Goal: Information Seeking & Learning: Learn about a topic

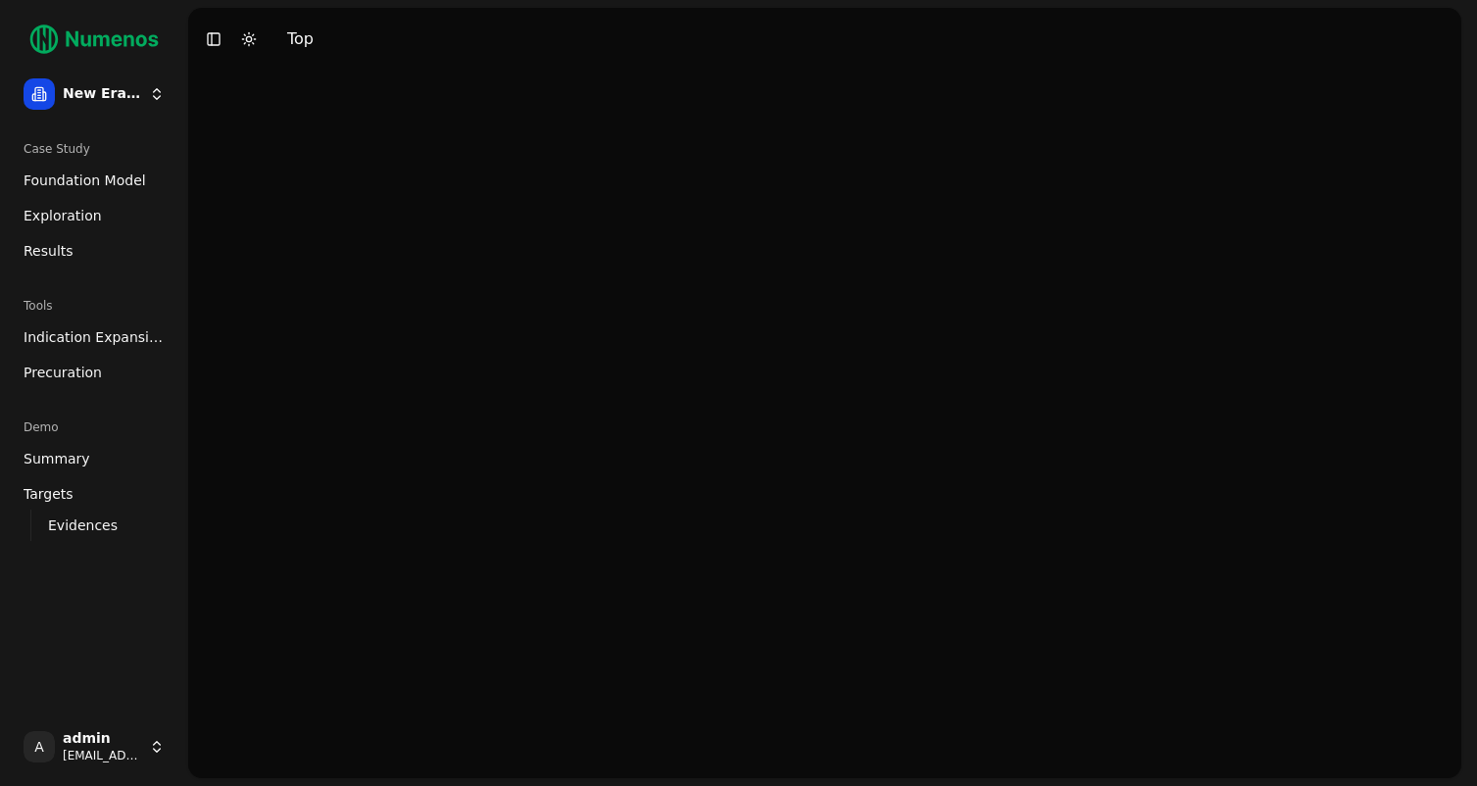
click at [62, 179] on span "Foundation Model" at bounding box center [85, 181] width 123 height 20
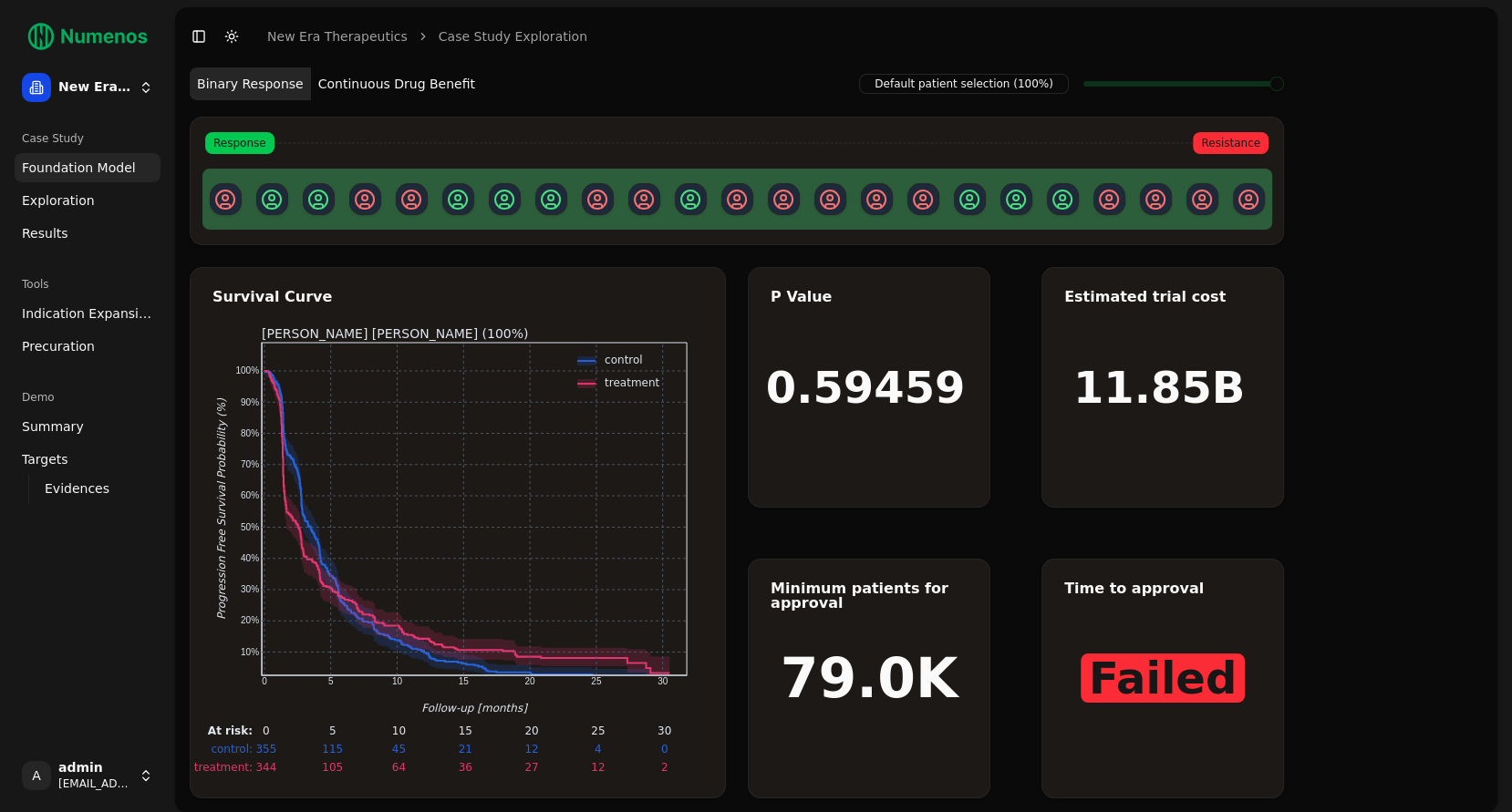
click at [366, 87] on button "Continuous Drug Benefit" at bounding box center [396, 84] width 171 height 33
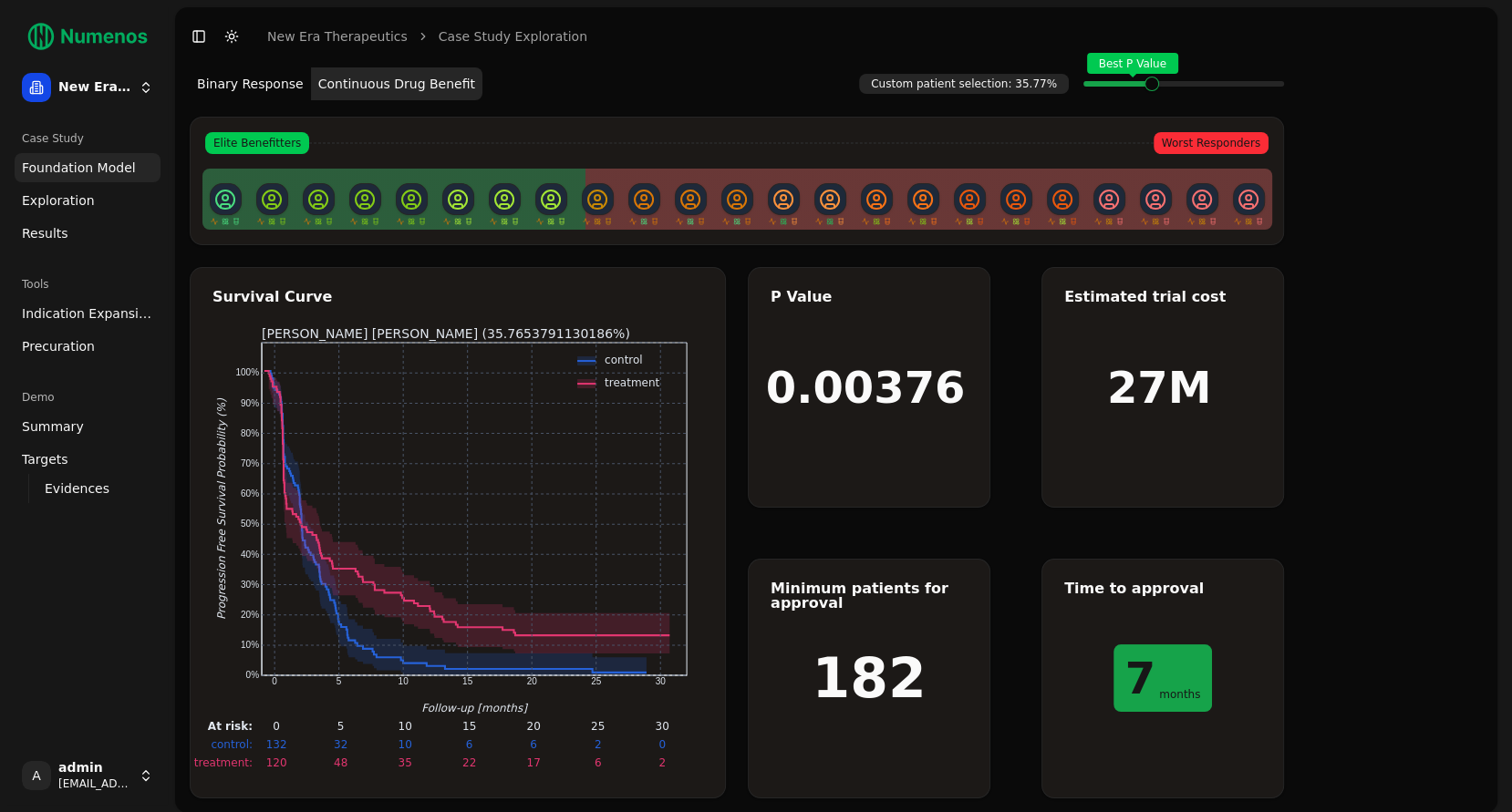
click at [66, 207] on span "Exploration" at bounding box center [59, 201] width 73 height 19
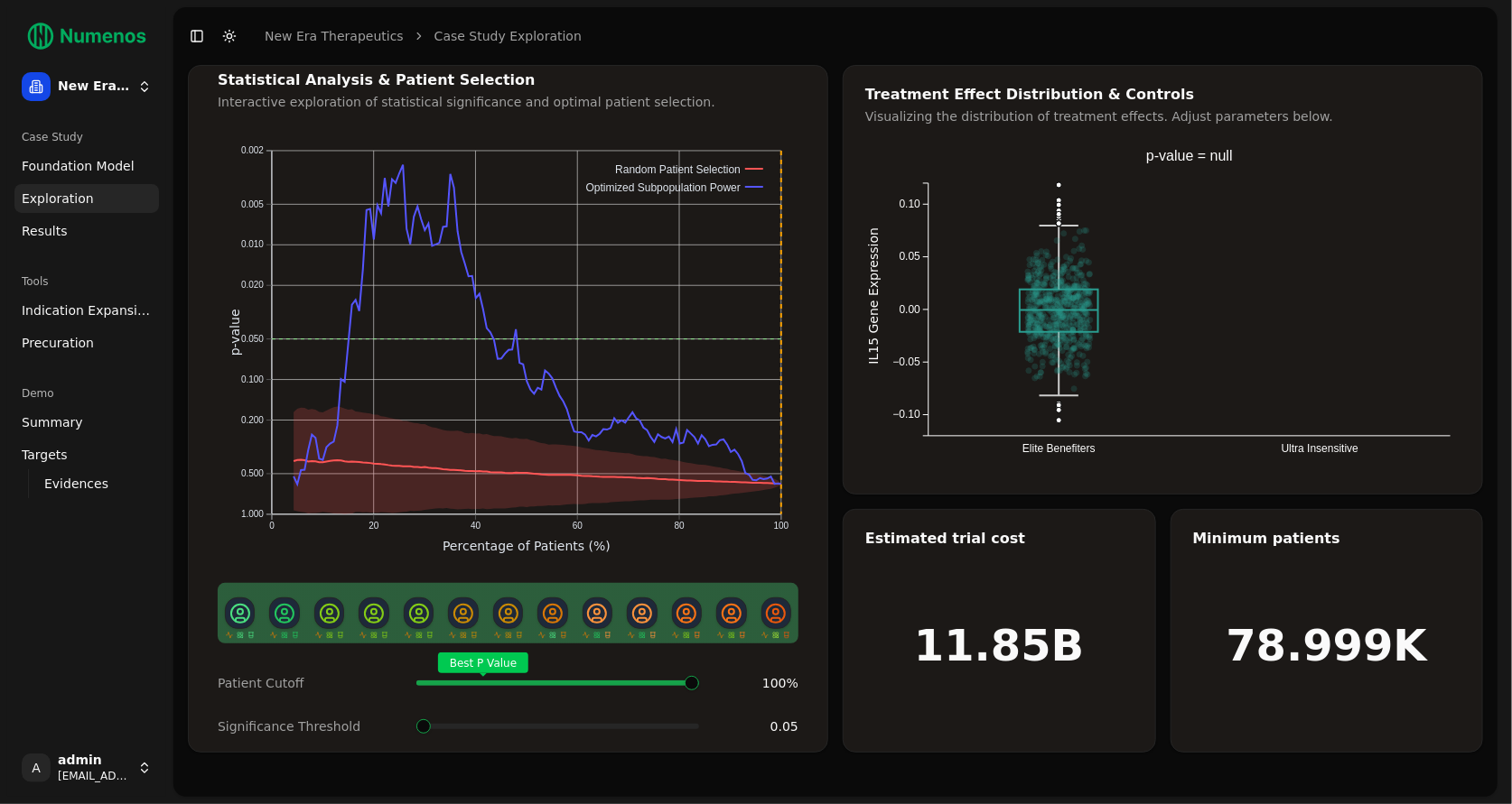
click at [424, 723] on div "Patient Cutoff Best P Value 100 % Significance Threshold 0.05" at bounding box center [508, 705] width 624 height 79
click at [416, 719] on span at bounding box center [424, 727] width 15 height 15
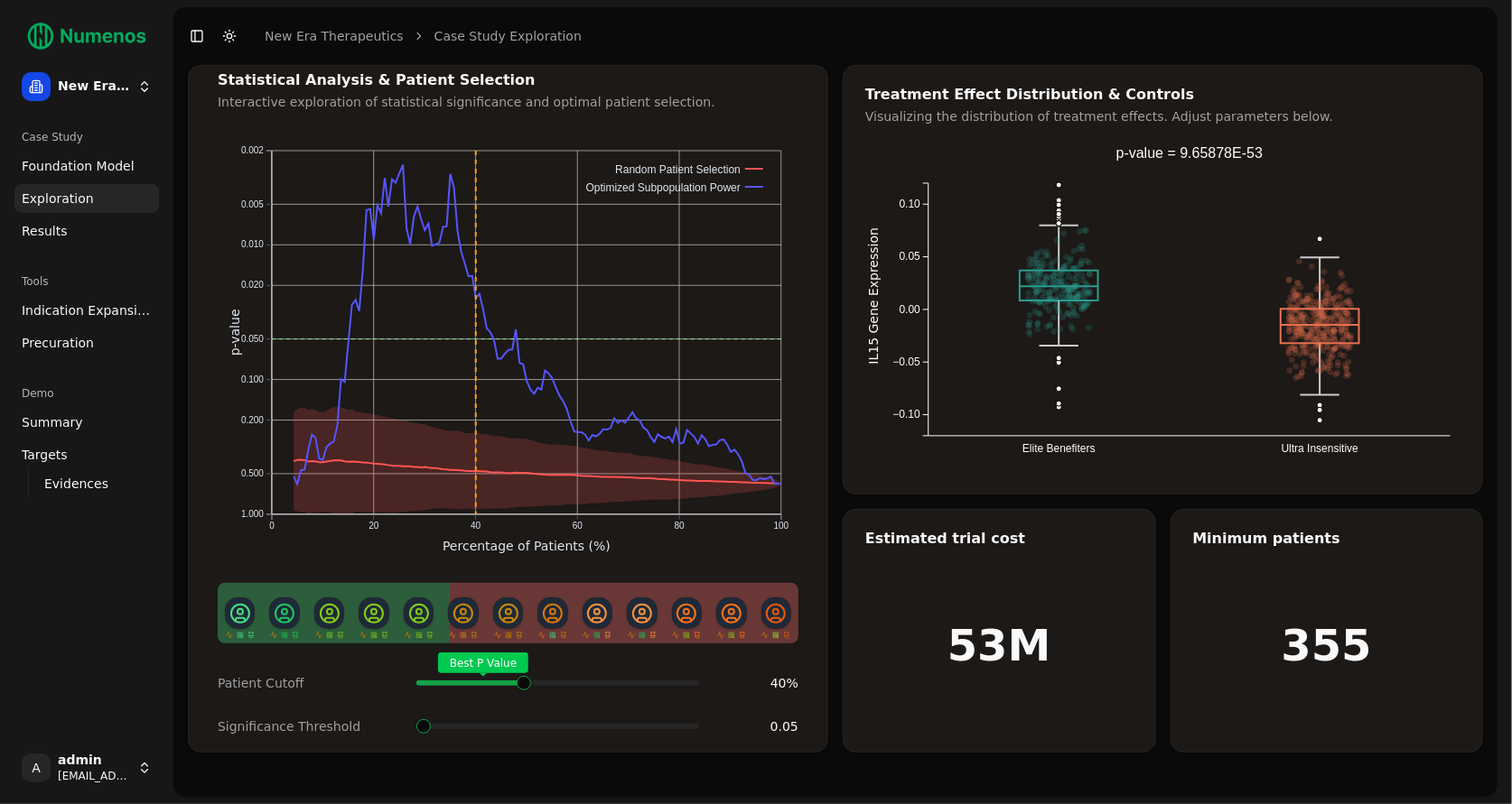
click at [697, 680] on span at bounding box center [697, 683] width 2 height 7
click at [526, 680] on span at bounding box center [527, 683] width 2 height 7
click at [595, 720] on span at bounding box center [603, 727] width 15 height 15
click at [565, 719] on span at bounding box center [557, 727] width 15 height 15
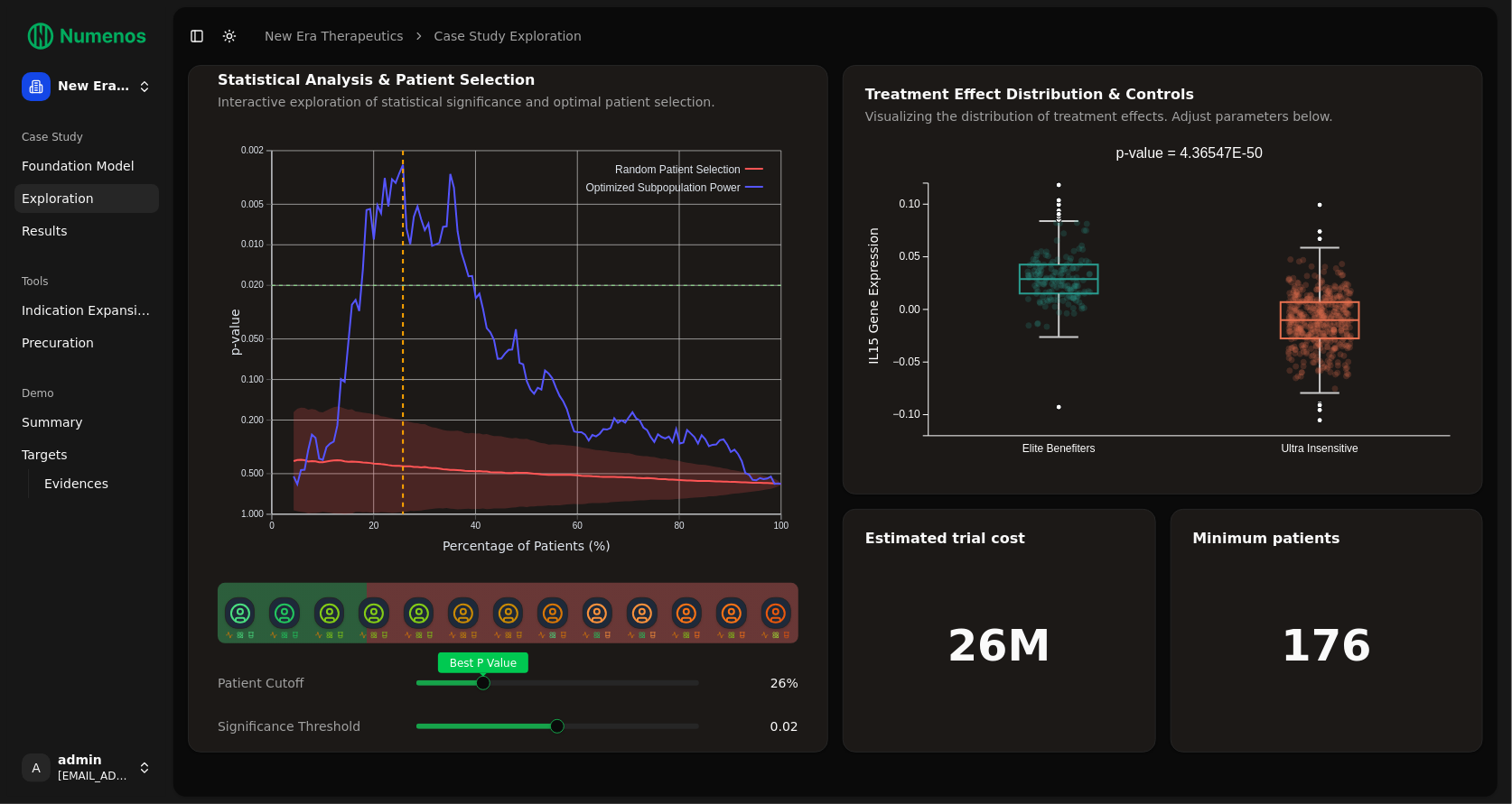
click at [512, 680] on span at bounding box center [513, 683] width 2 height 7
click at [97, 315] on span "Indication Expansion" at bounding box center [87, 310] width 130 height 18
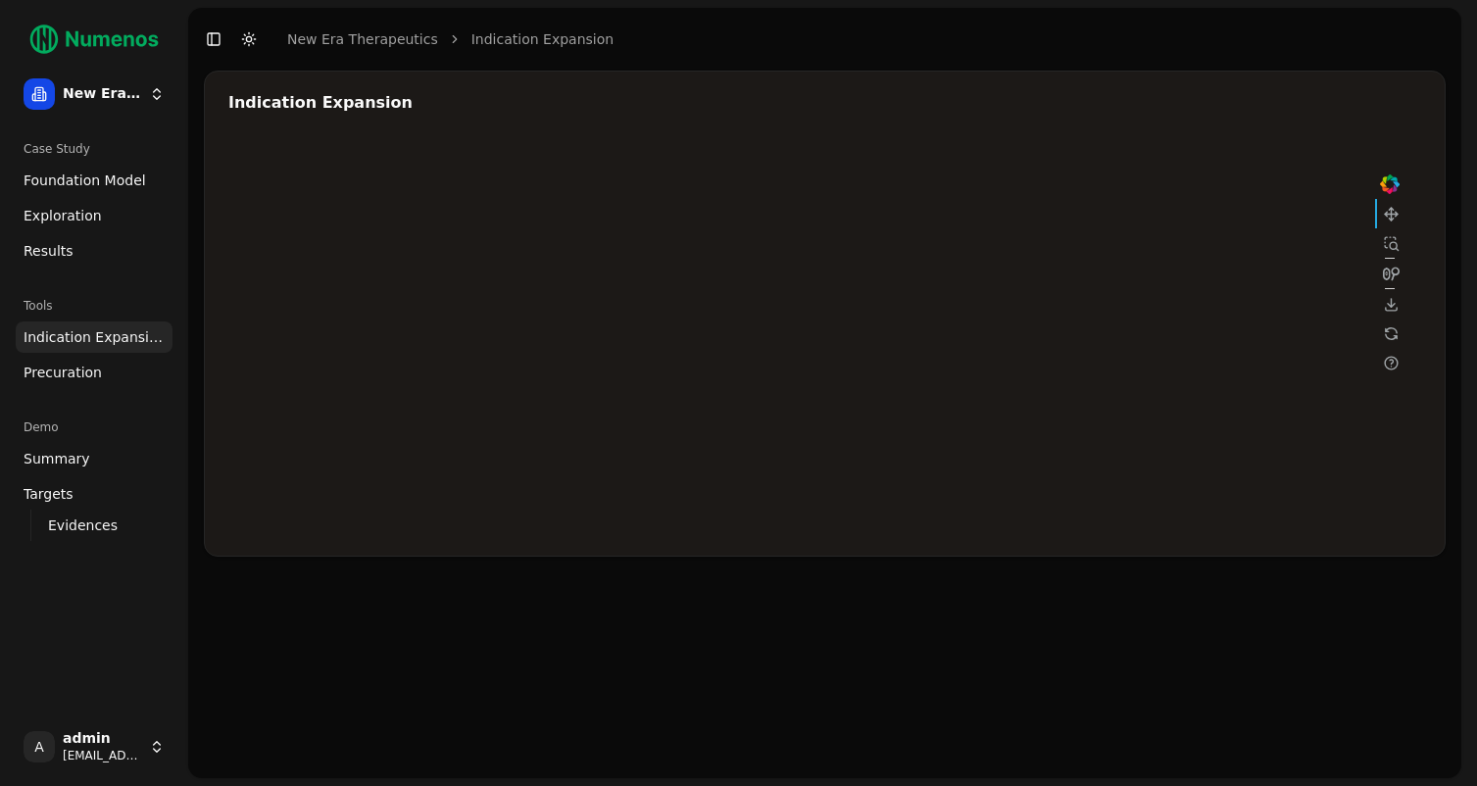
click at [1191, 256] on div at bounding box center [816, 336] width 1176 height 392
click at [1051, 315] on div at bounding box center [816, 336] width 1176 height 392
click at [1037, 330] on div at bounding box center [816, 336] width 1176 height 392
click at [1043, 351] on div at bounding box center [816, 336] width 1176 height 392
click at [1046, 382] on div at bounding box center [816, 336] width 1176 height 392
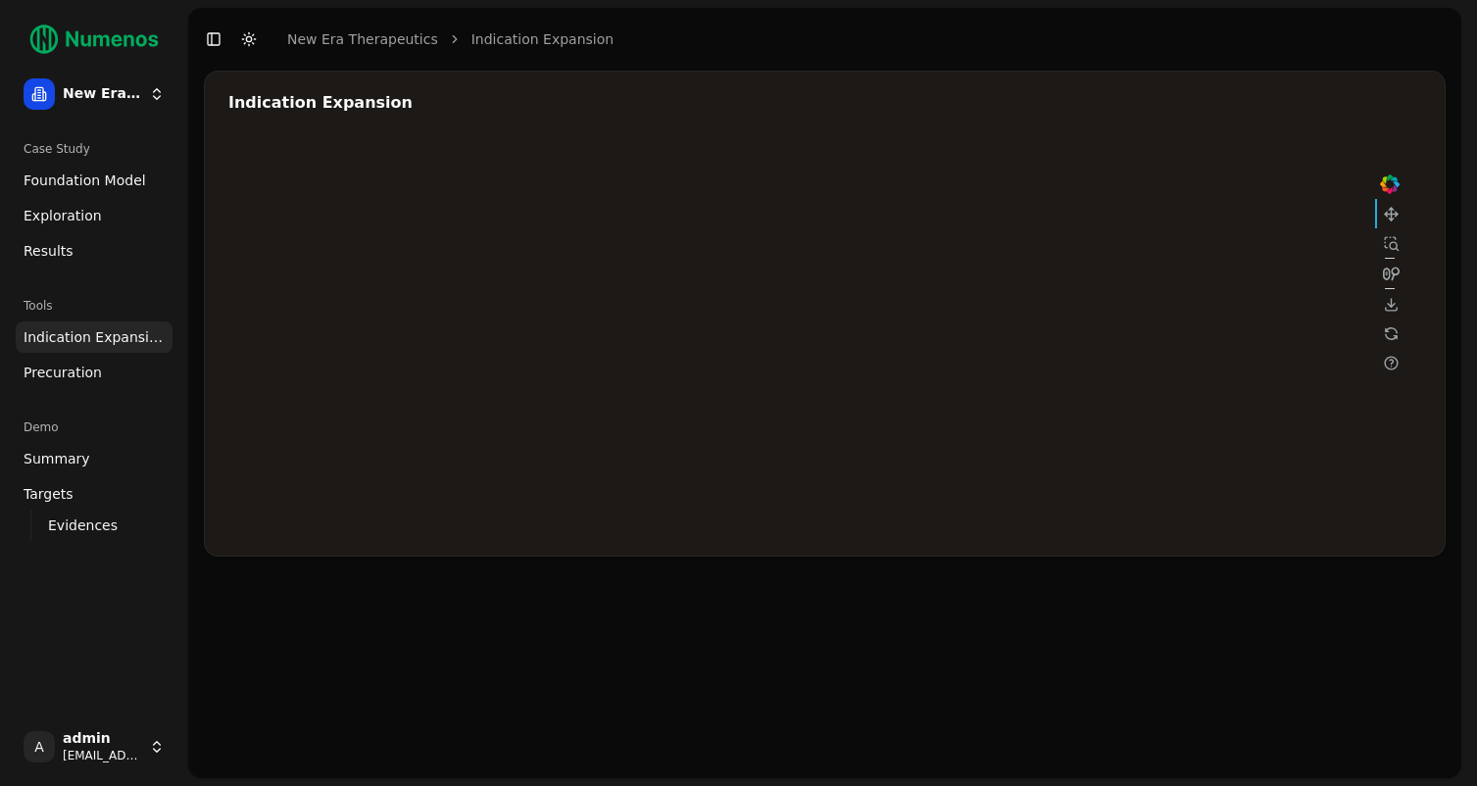
click at [1049, 371] on div at bounding box center [816, 336] width 1176 height 392
click at [1060, 355] on div at bounding box center [816, 336] width 1176 height 392
click at [1078, 332] on div at bounding box center [816, 336] width 1176 height 392
click at [1072, 317] on div at bounding box center [816, 336] width 1176 height 392
click at [1199, 250] on div at bounding box center [816, 336] width 1176 height 392
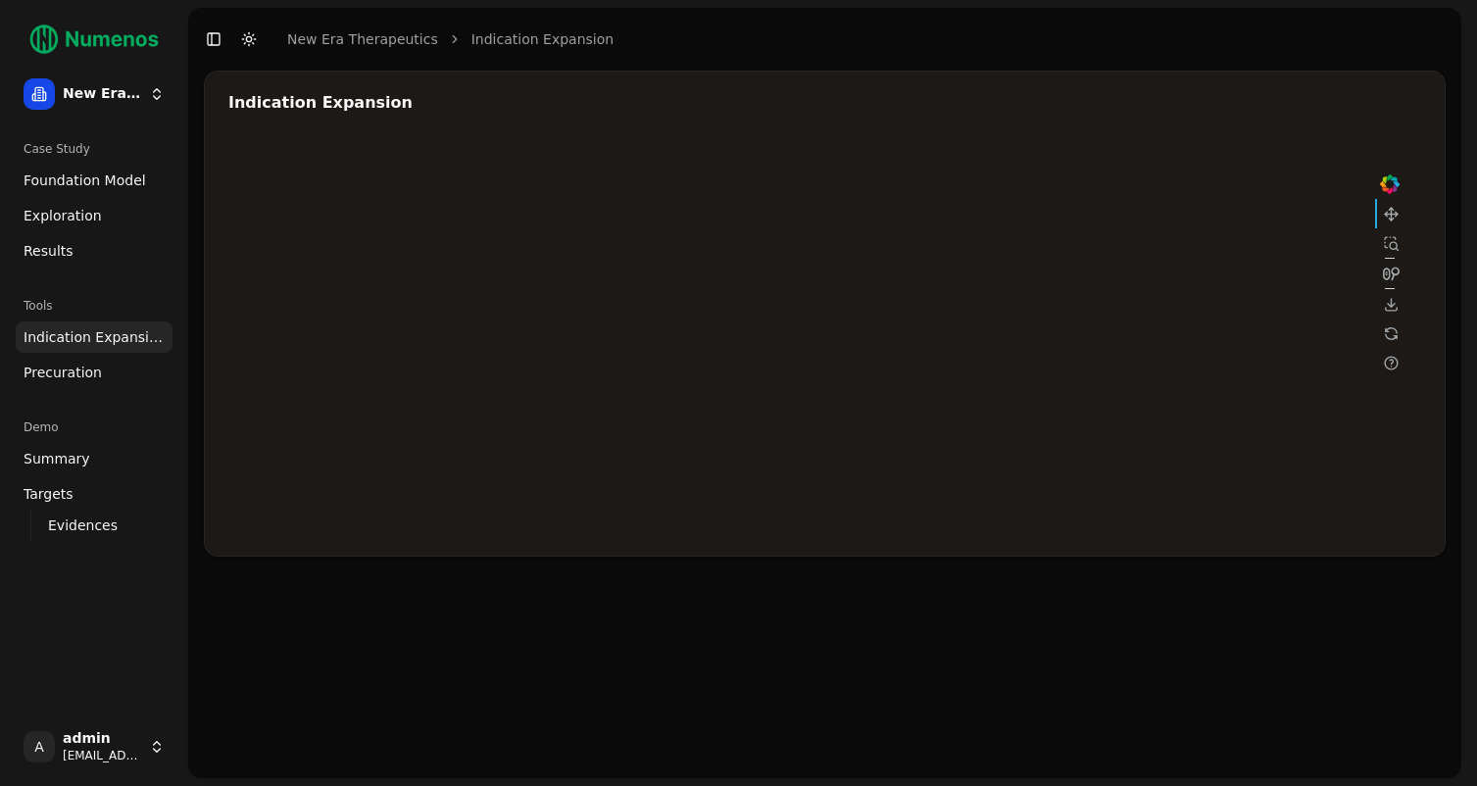
click at [939, 331] on div at bounding box center [816, 336] width 1176 height 392
click at [1207, 253] on div at bounding box center [816, 336] width 1176 height 392
click at [1193, 251] on div at bounding box center [816, 336] width 1176 height 392
click at [937, 332] on div at bounding box center [816, 336] width 1176 height 392
click at [933, 378] on div at bounding box center [816, 336] width 1176 height 392
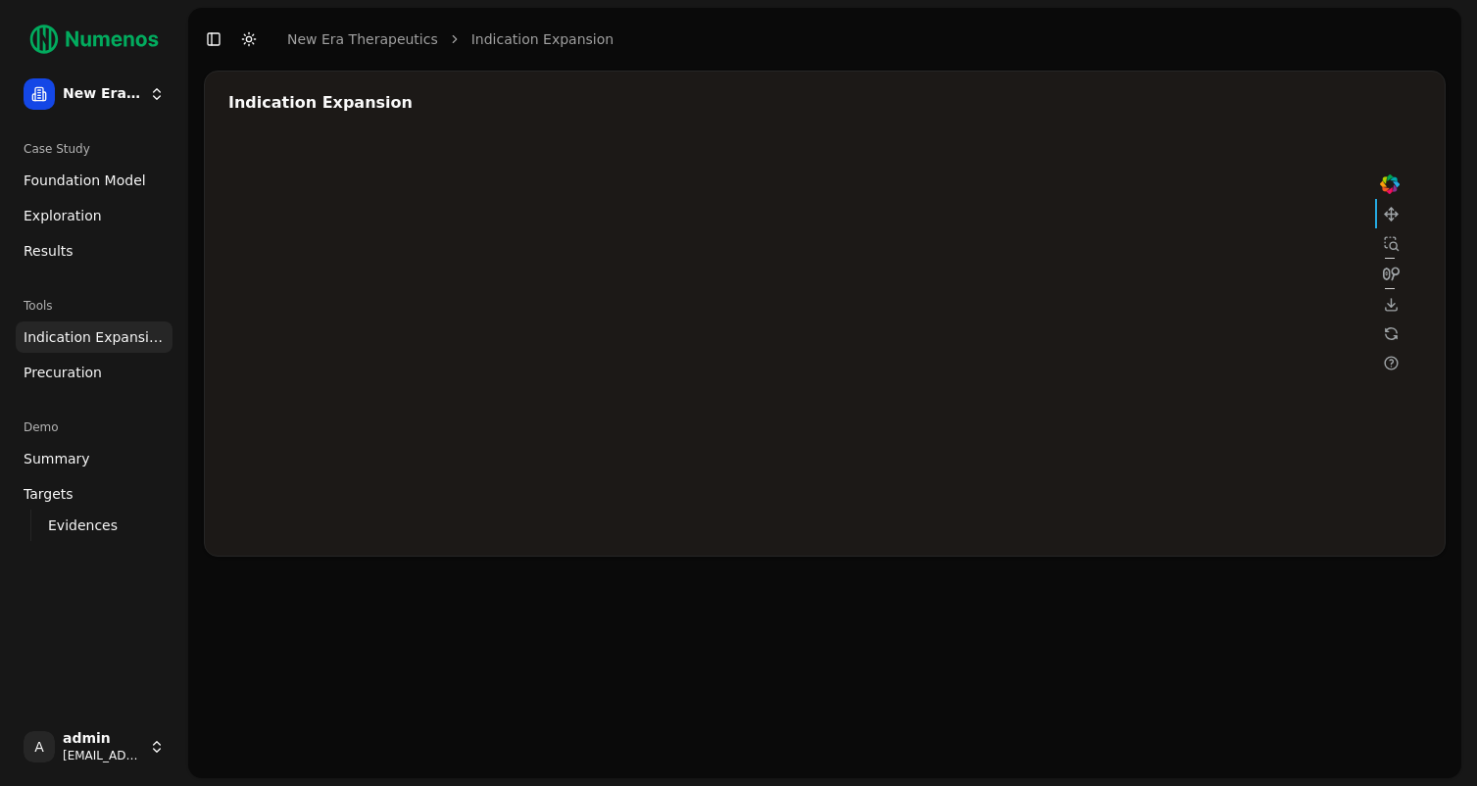
click at [1043, 292] on div at bounding box center [816, 336] width 1176 height 392
click at [1056, 291] on div at bounding box center [816, 336] width 1176 height 392
click at [930, 377] on div at bounding box center [816, 336] width 1176 height 392
click at [944, 390] on div at bounding box center [816, 336] width 1176 height 392
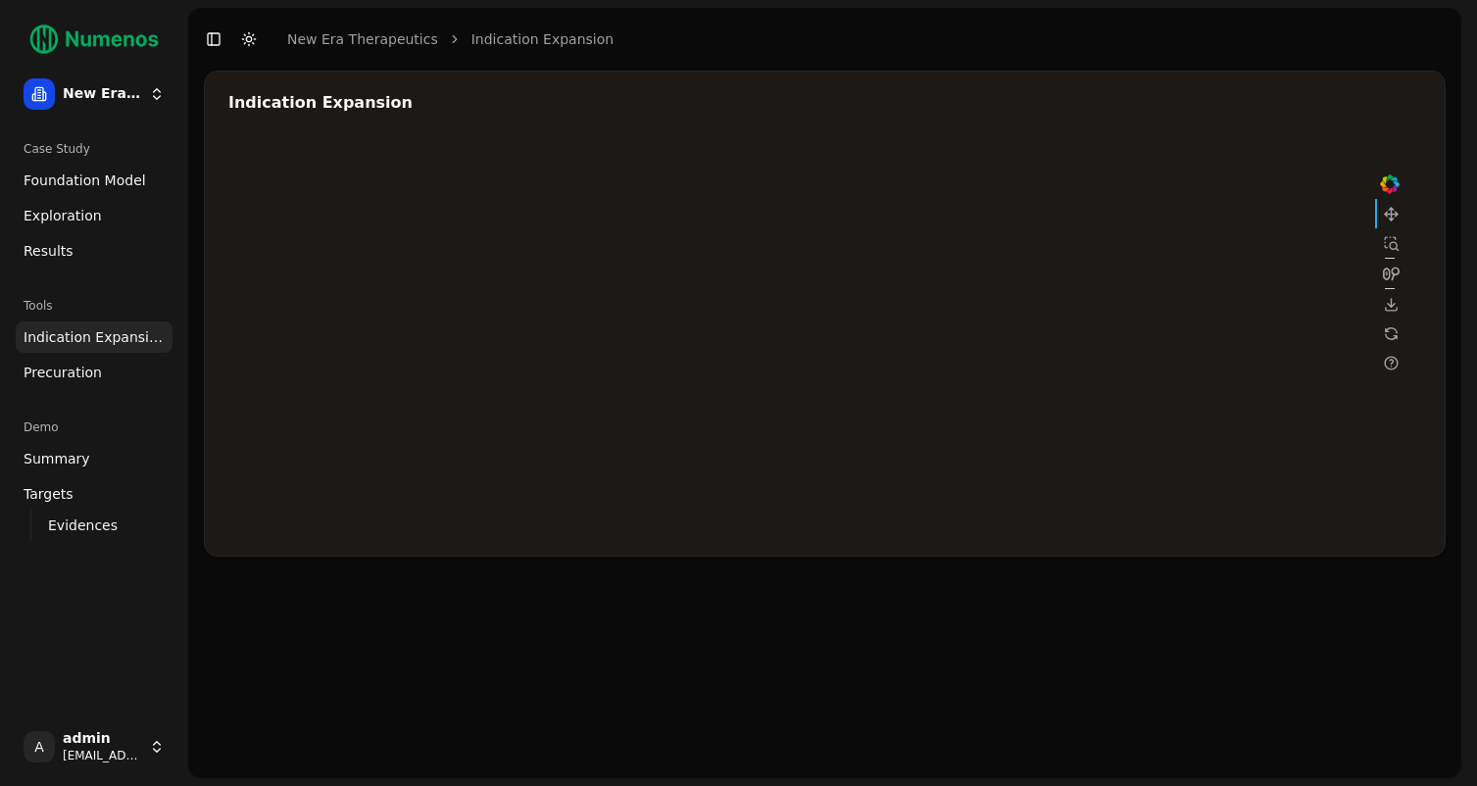
click at [948, 417] on div at bounding box center [816, 336] width 1176 height 392
click at [939, 416] on div at bounding box center [816, 336] width 1176 height 392
click at [1053, 291] on div at bounding box center [816, 336] width 1176 height 392
click at [925, 418] on div at bounding box center [816, 336] width 1176 height 392
click at [1057, 295] on div at bounding box center [816, 336] width 1176 height 392
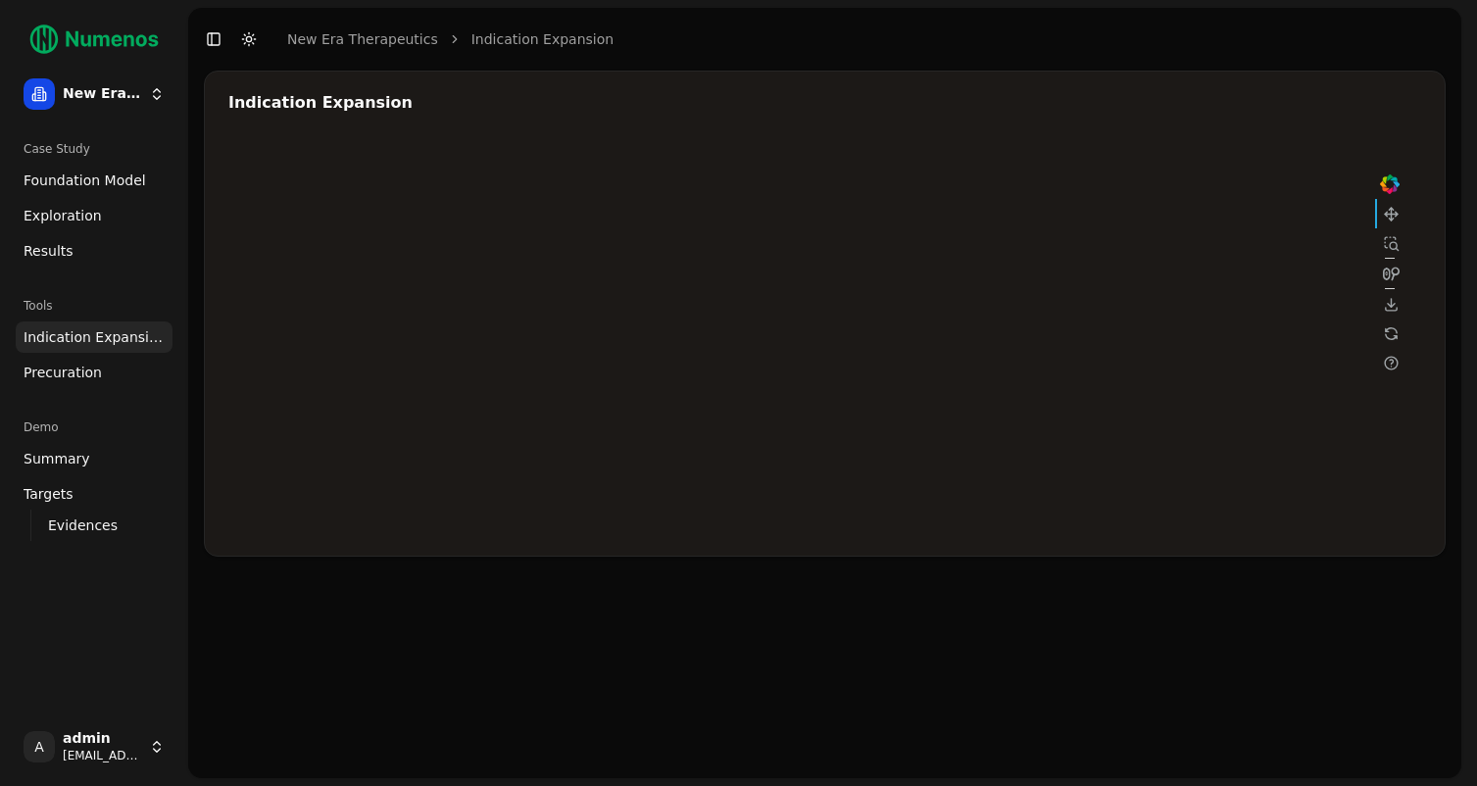
click at [1190, 337] on div at bounding box center [816, 336] width 1176 height 392
